Goal: Navigation & Orientation: Find specific page/section

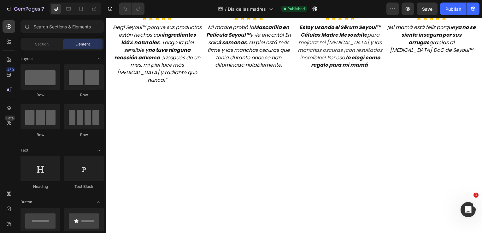
scroll to position [1102, 0]
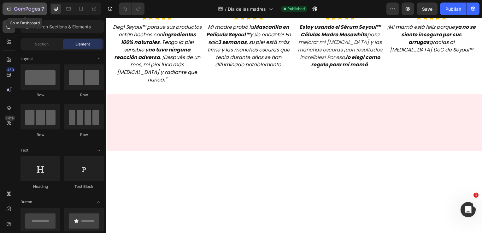
click at [34, 12] on icon "button" at bounding box center [27, 9] width 26 height 5
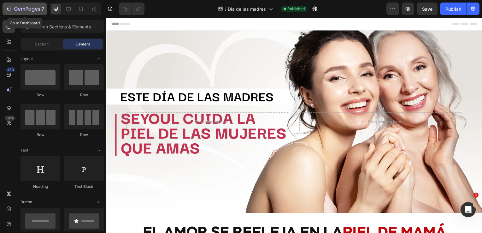
click at [38, 8] on icon "button" at bounding box center [27, 9] width 26 height 5
